Goal: Check status: Check status

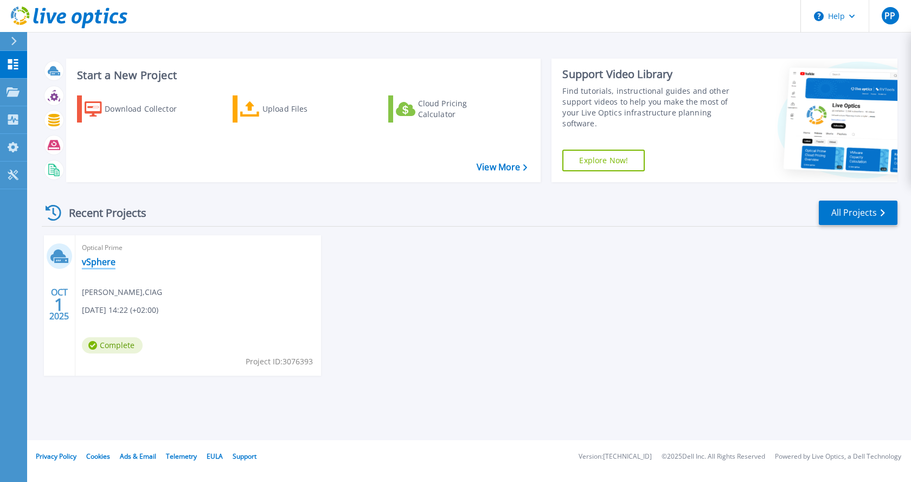
click at [99, 262] on link "vSphere" at bounding box center [99, 261] width 34 height 11
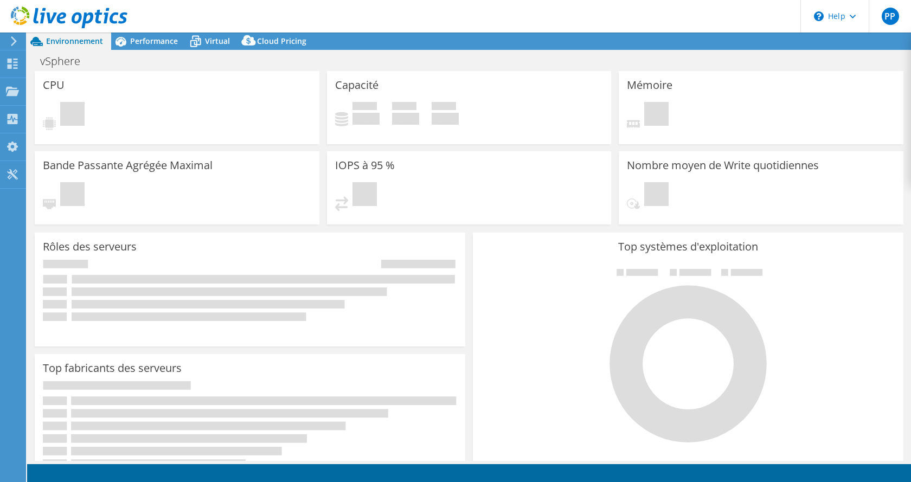
select select "USD"
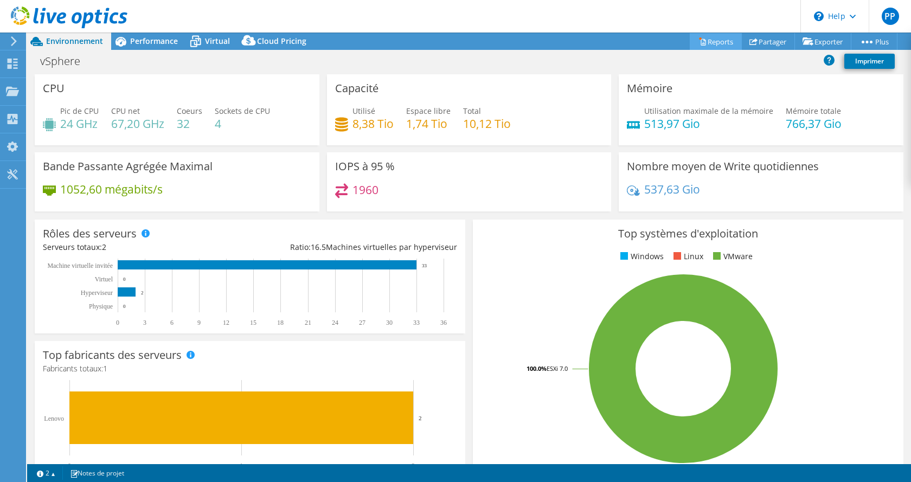
click at [705, 48] on link "Reports" at bounding box center [715, 41] width 52 height 17
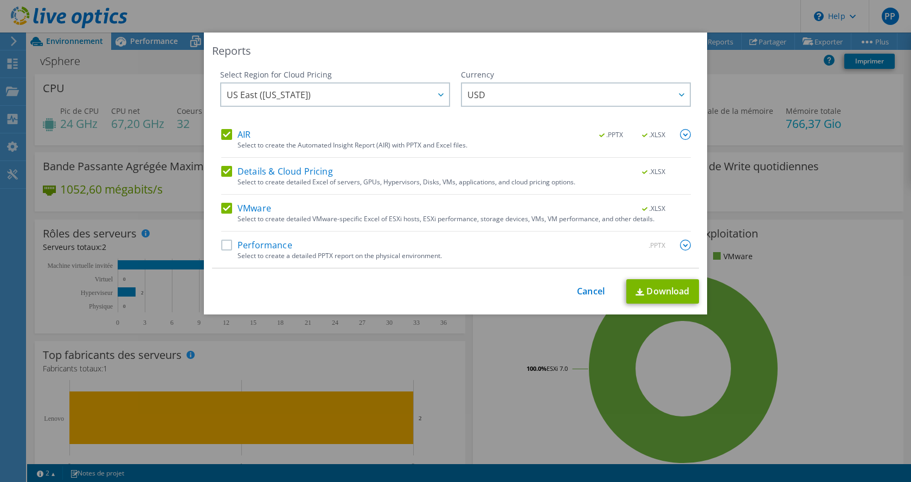
click at [682, 248] on img at bounding box center [685, 245] width 11 height 11
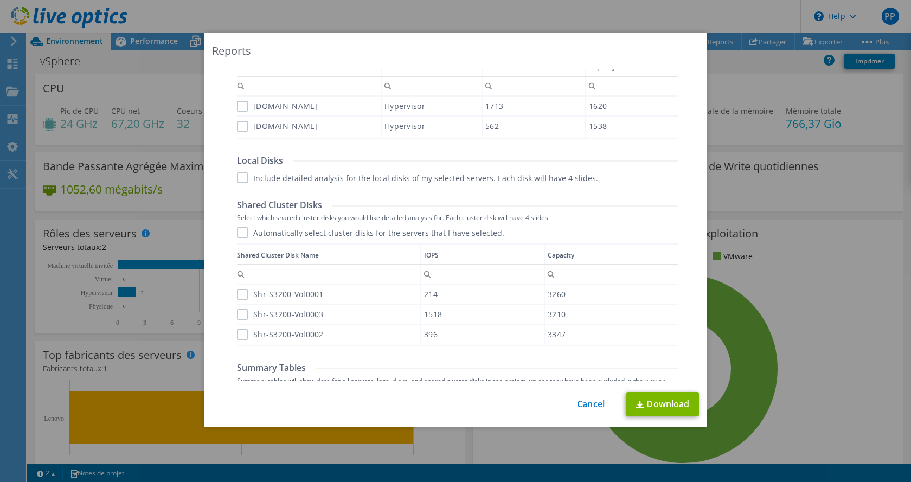
scroll to position [319, 0]
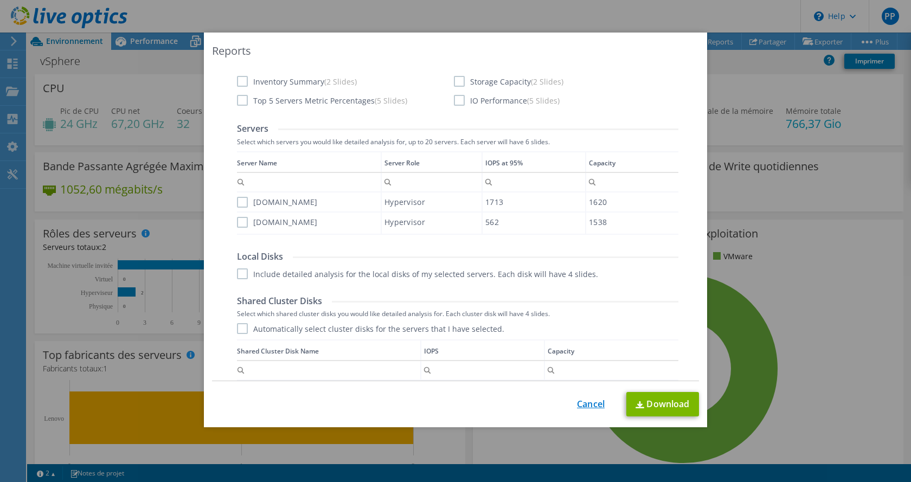
click at [586, 402] on link "Cancel" at bounding box center [591, 404] width 28 height 10
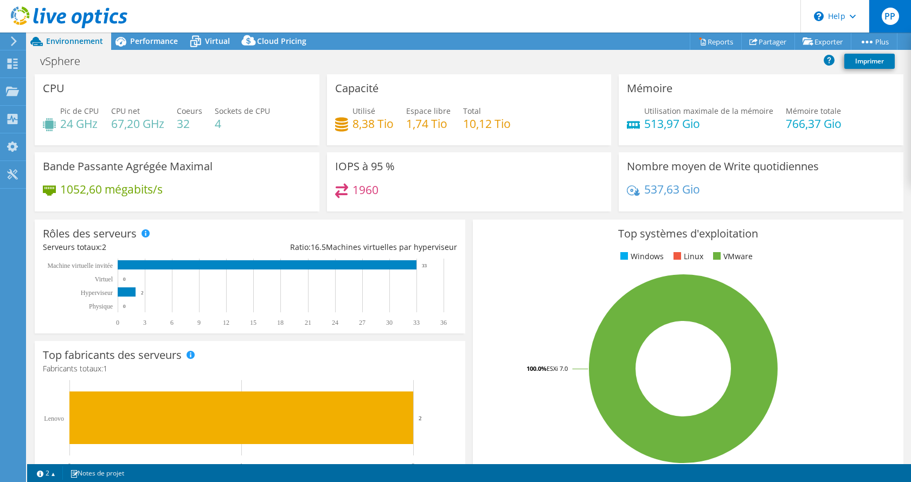
click at [893, 17] on span "PP" at bounding box center [889, 16] width 17 height 17
